Goal: Information Seeking & Learning: Learn about a topic

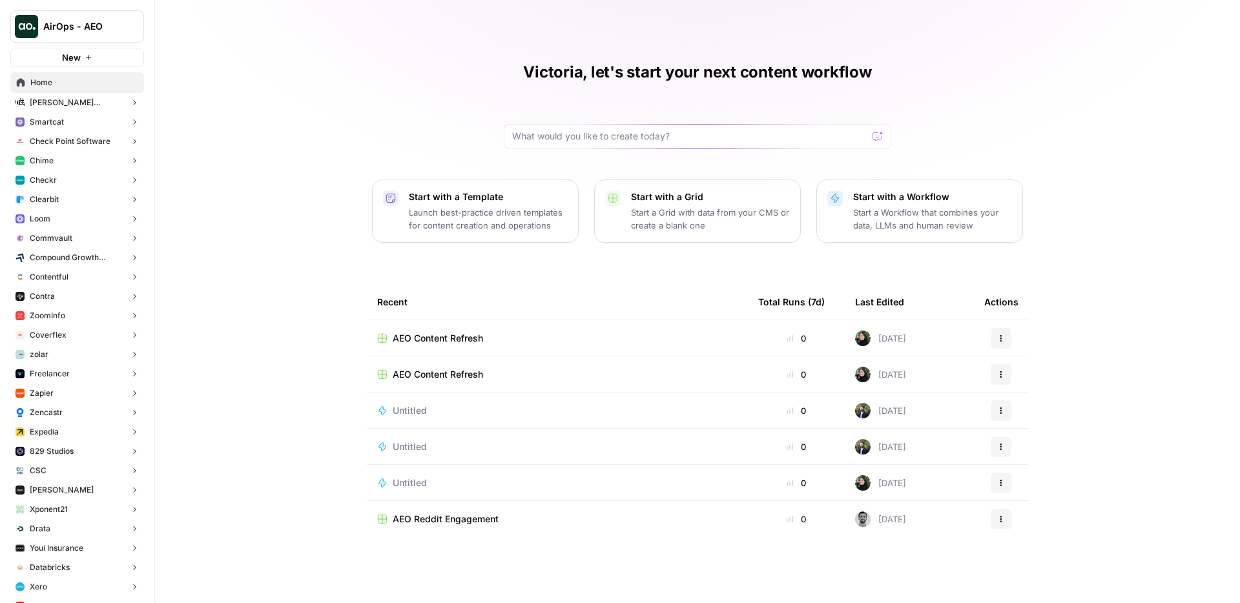
click at [83, 123] on button "Smartcat" at bounding box center [77, 121] width 134 height 19
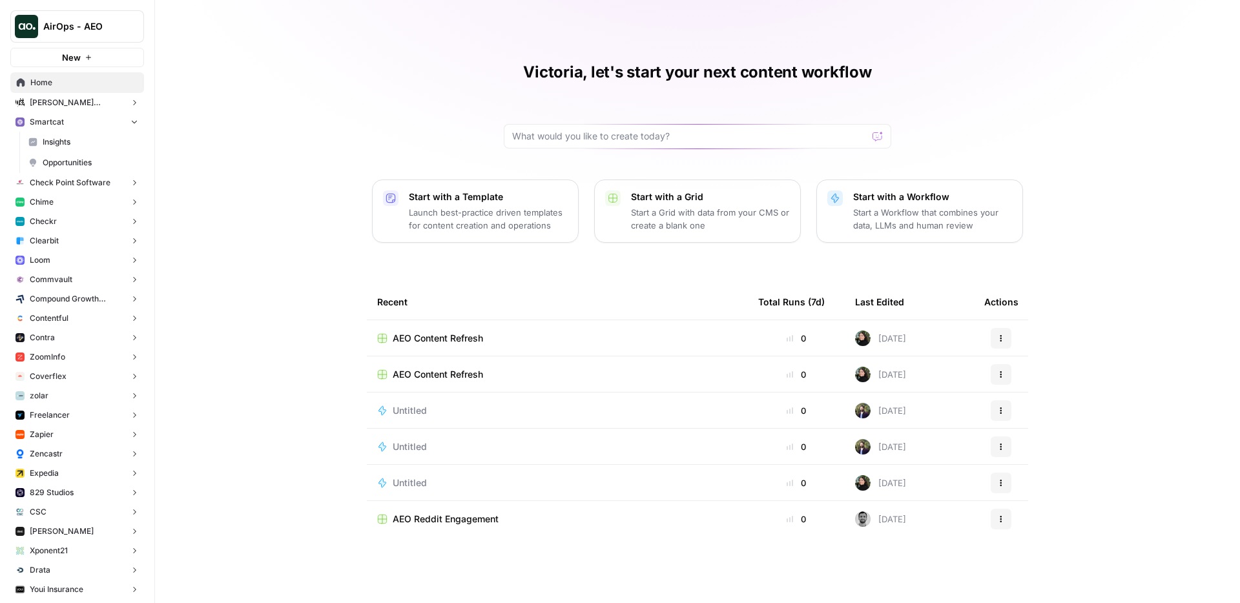
click at [89, 136] on span "Insights" at bounding box center [91, 142] width 96 height 12
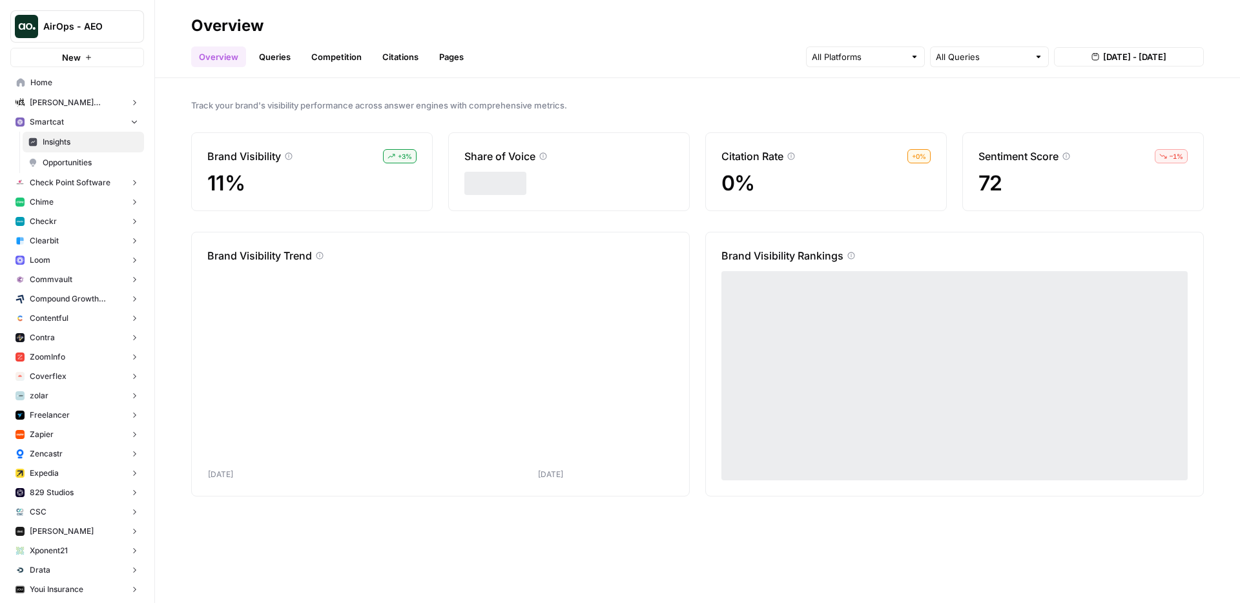
click at [261, 58] on link "Queries" at bounding box center [274, 56] width 47 height 21
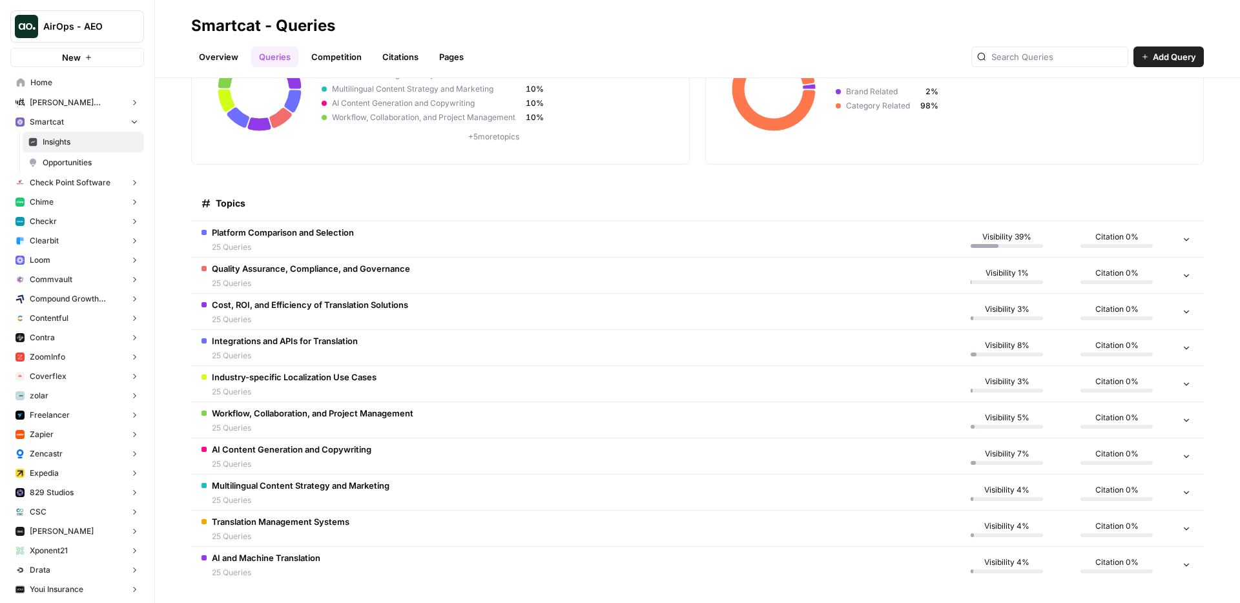
scroll to position [143, 0]
click at [338, 232] on span "Platform Comparison and Selection" at bounding box center [283, 231] width 142 height 13
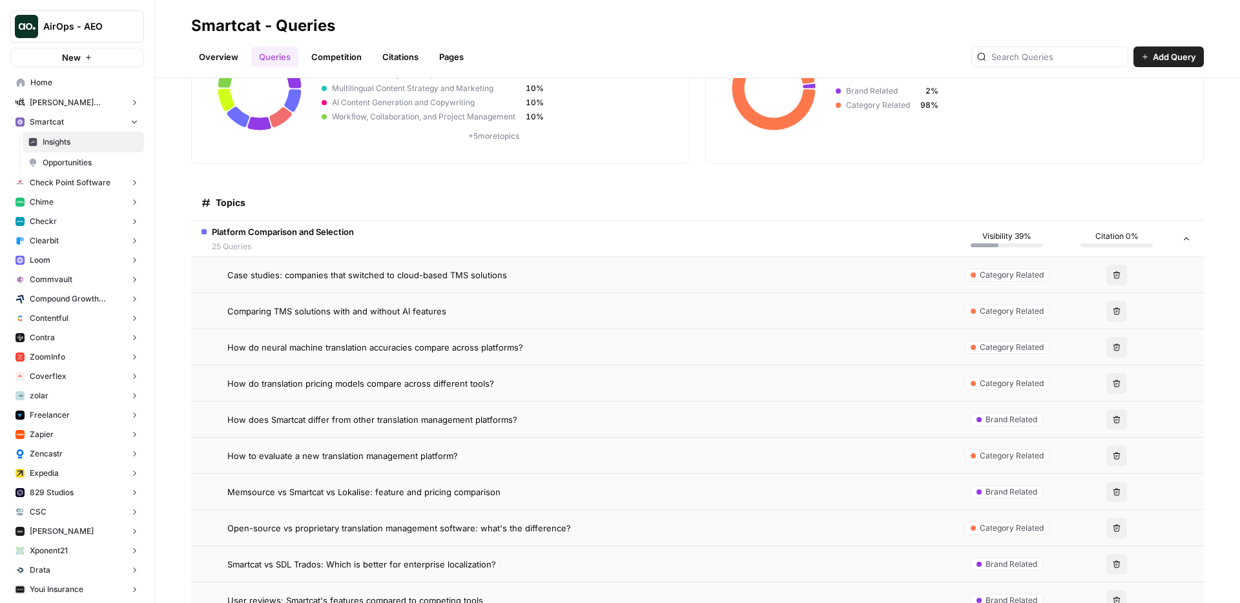
click at [338, 232] on span "Platform Comparison and Selection" at bounding box center [283, 231] width 142 height 13
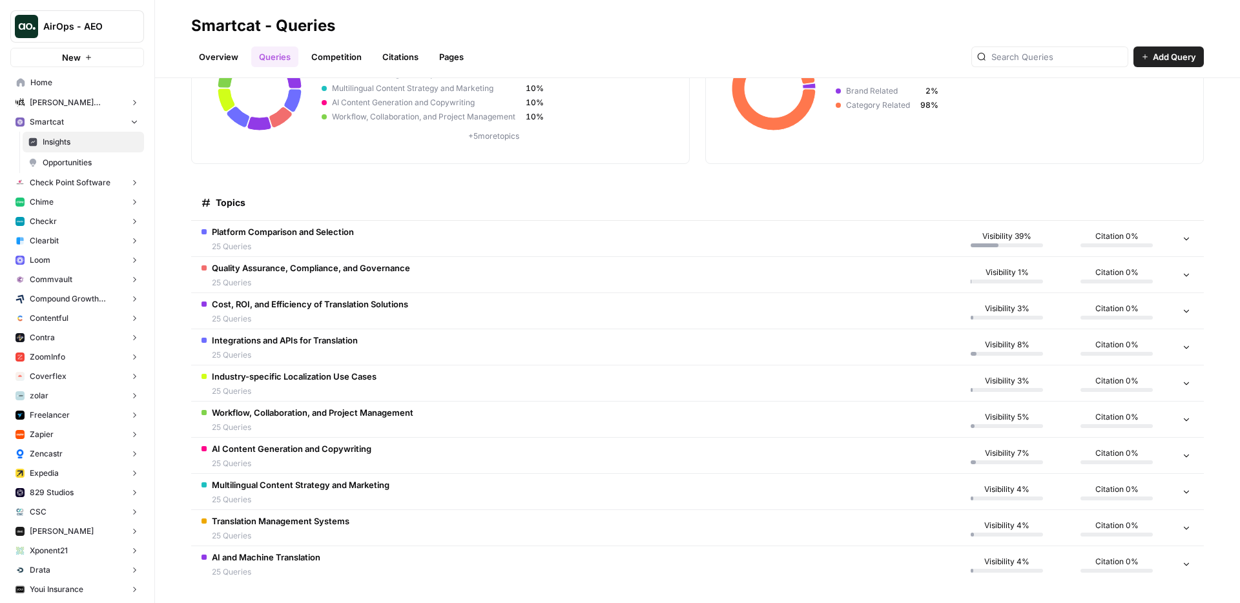
click at [317, 380] on span "Industry-specific Localization Use Cases" at bounding box center [294, 376] width 165 height 13
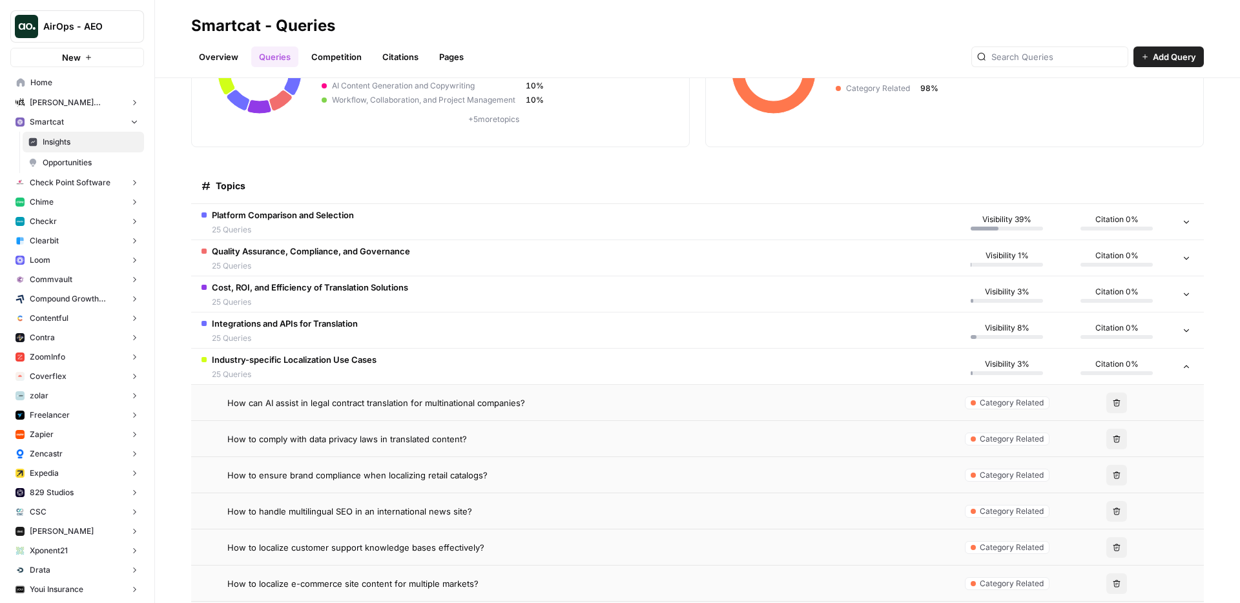
click at [316, 360] on span "Industry-specific Localization Use Cases" at bounding box center [294, 359] width 165 height 13
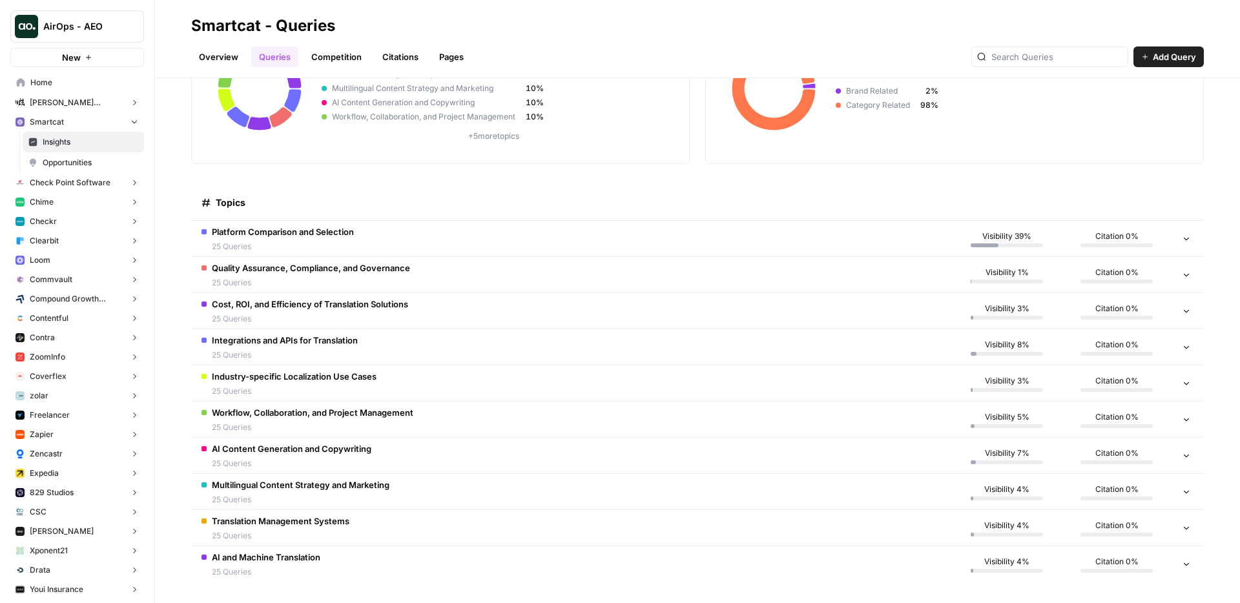
click at [289, 416] on span "Workflow, Collaboration, and Project Management" at bounding box center [312, 412] width 201 height 13
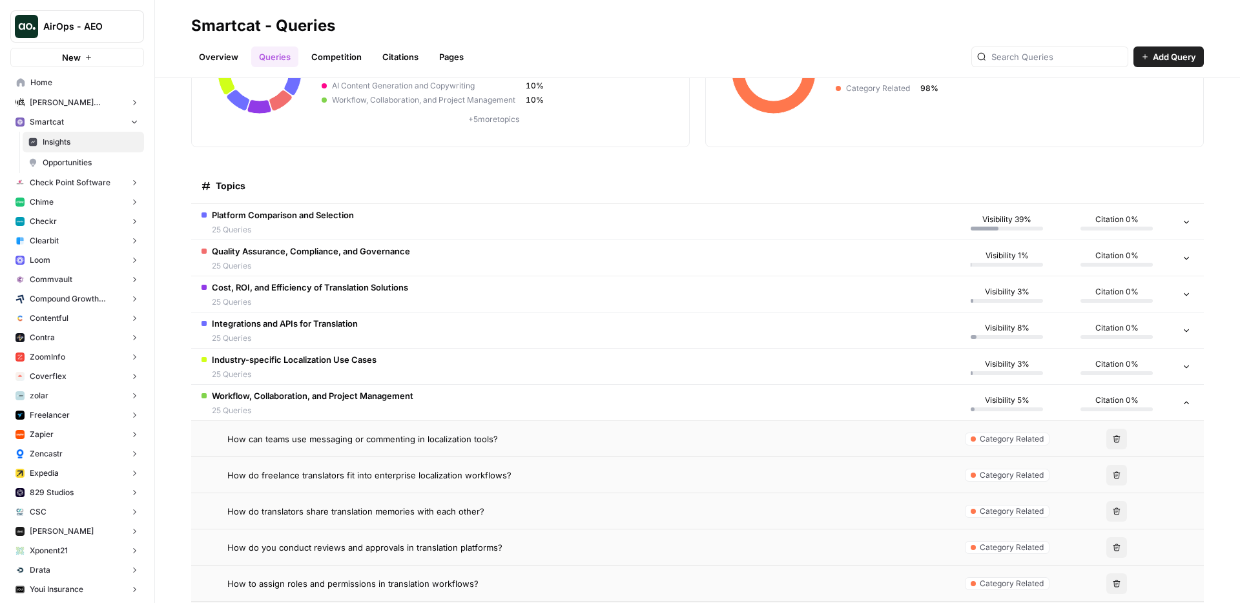
click at [287, 407] on span "25 Queries" at bounding box center [312, 411] width 201 height 12
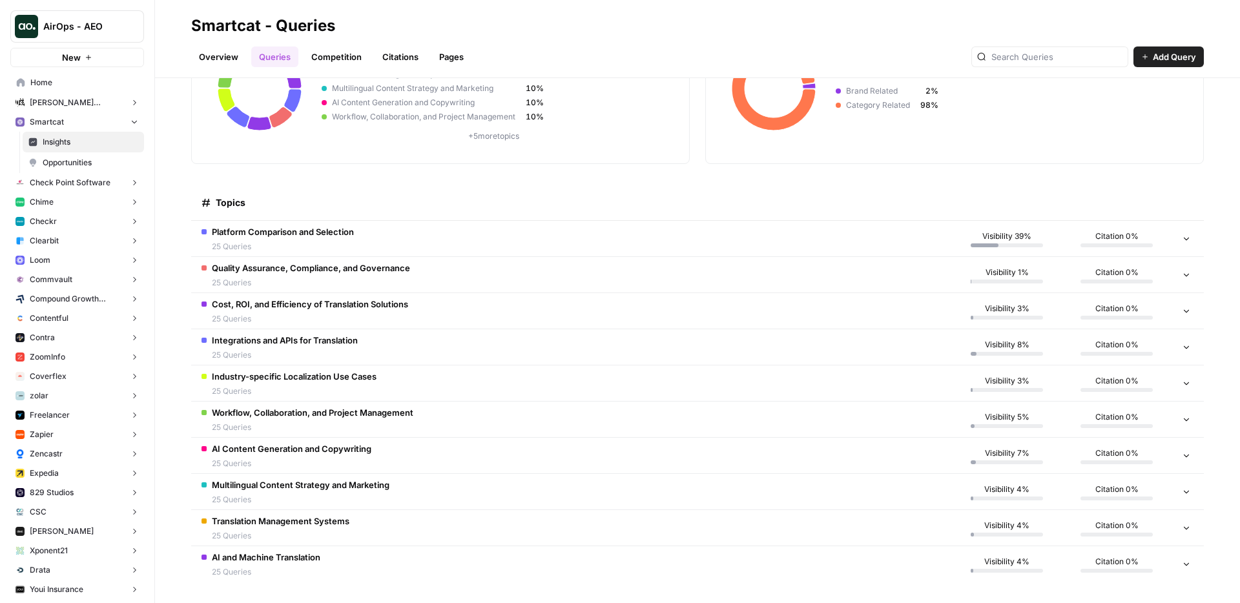
click at [339, 192] on div "Topics" at bounding box center [571, 203] width 740 height 36
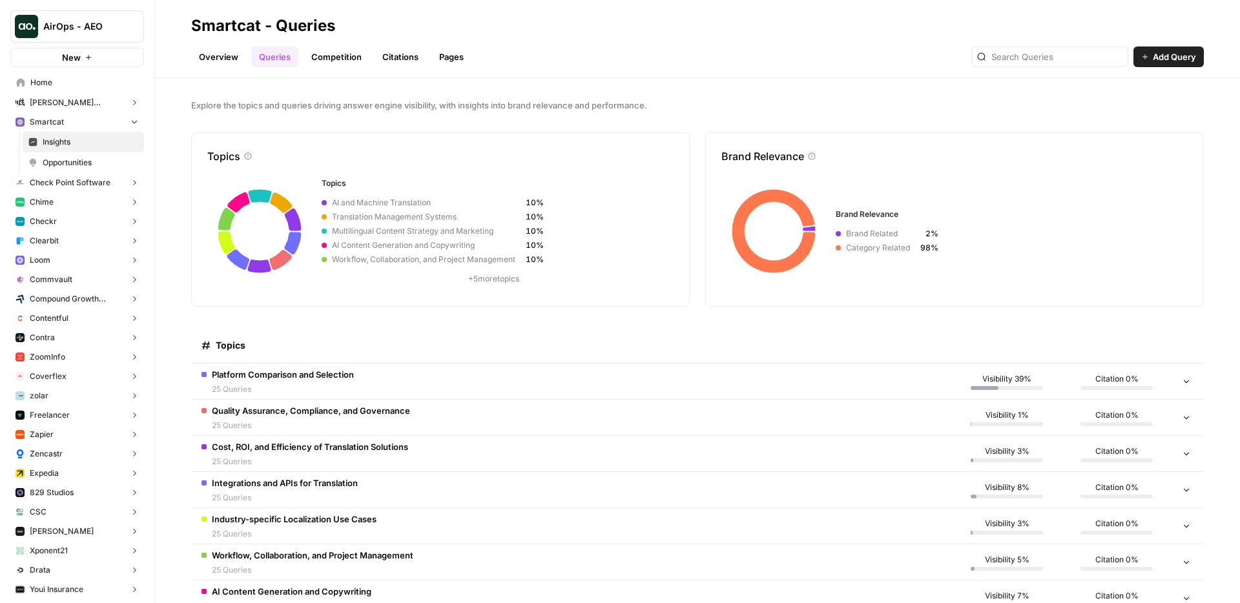
click at [221, 71] on header "Smartcat - Queries Overview Queries Competition Citations Pages Add Query" at bounding box center [697, 39] width 1085 height 78
click at [223, 61] on link "Overview" at bounding box center [218, 56] width 55 height 21
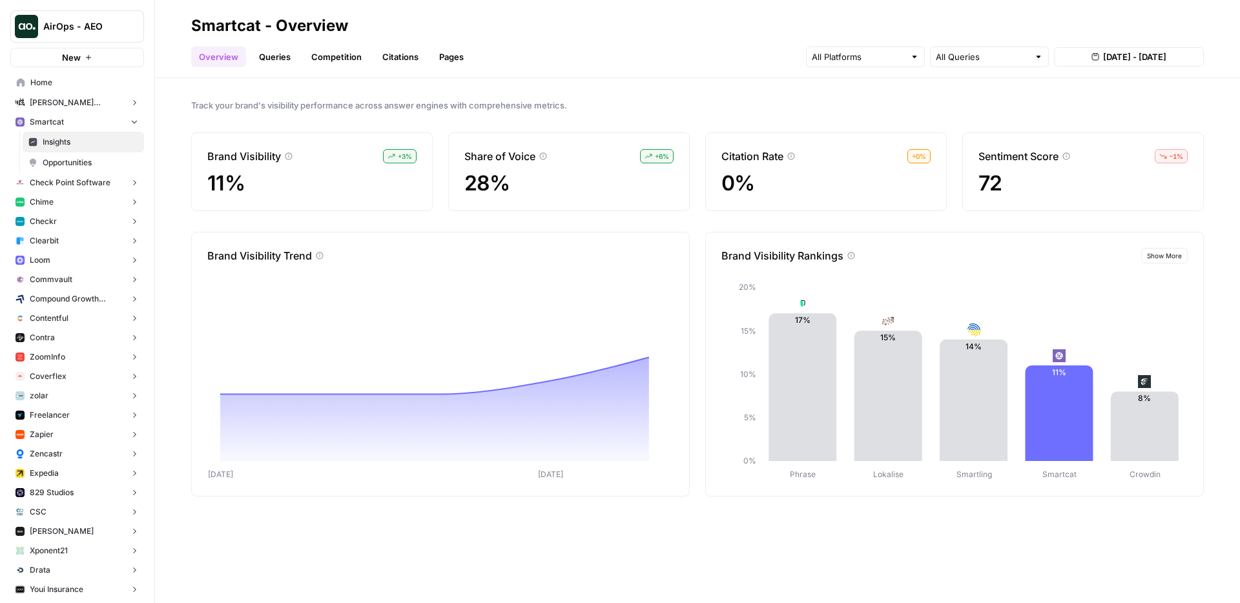
click at [356, 45] on div "Overview Queries Competition Citations Pages All Queries [DATE] - [DATE]" at bounding box center [697, 51] width 1012 height 31
click at [349, 56] on link "Competition" at bounding box center [336, 56] width 66 height 21
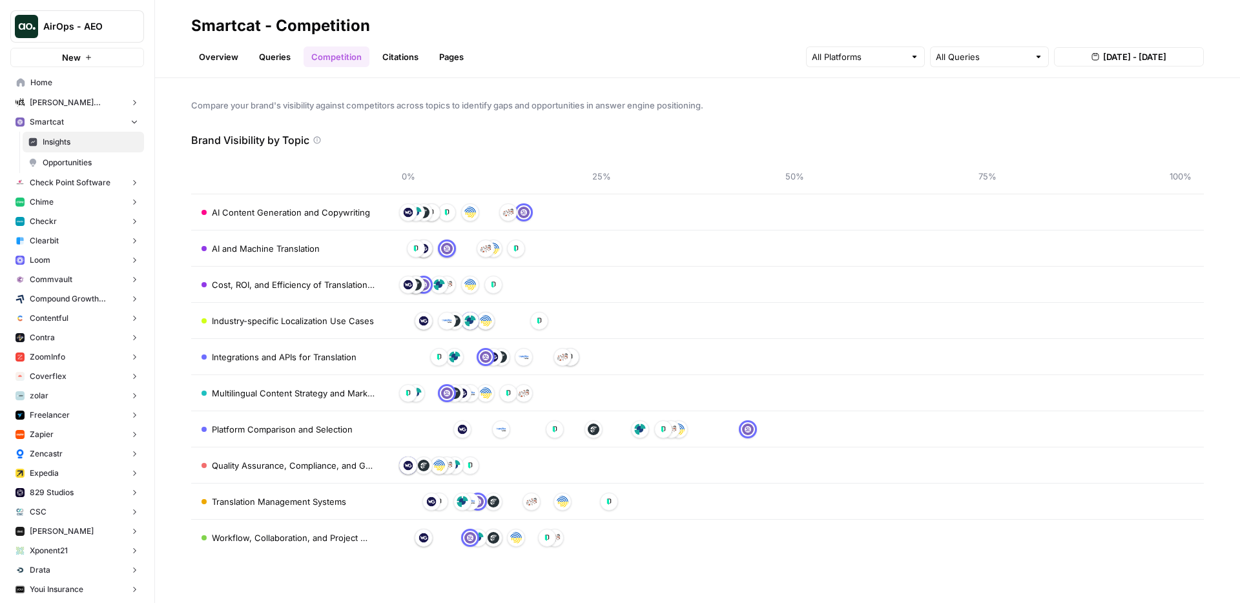
click at [407, 56] on link "Citations" at bounding box center [400, 56] width 52 height 21
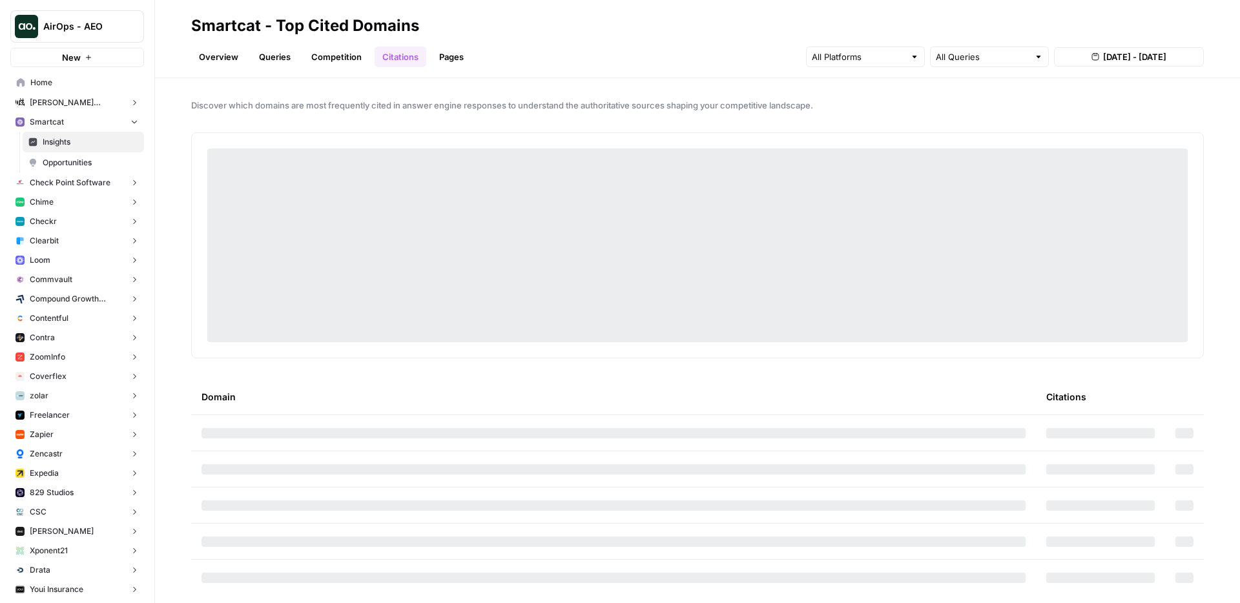
click at [210, 61] on link "Overview" at bounding box center [218, 56] width 55 height 21
